Goal: Navigation & Orientation: Find specific page/section

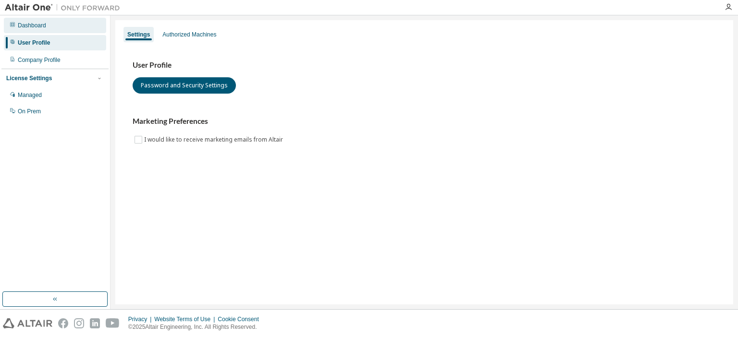
click at [43, 20] on div "Dashboard" at bounding box center [55, 25] width 102 height 15
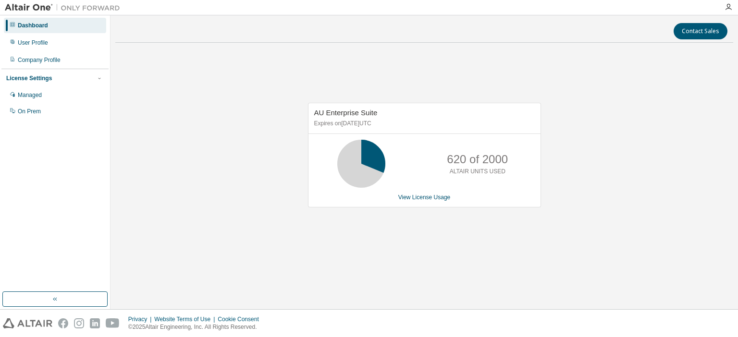
click at [385, 72] on div "AU Enterprise Suite Expires on [DATE] UTC 620 of 2000 ALTAIR UNITS USED View Li…" at bounding box center [424, 159] width 618 height 219
click at [731, 8] on icon "button" at bounding box center [729, 7] width 8 height 8
